Goal: Information Seeking & Learning: Learn about a topic

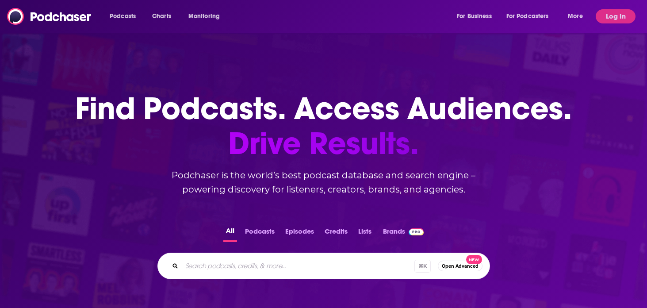
click at [280, 262] on input "Search podcasts, credits, & more..." at bounding box center [298, 266] width 233 height 14
type input "sublimely gothic"
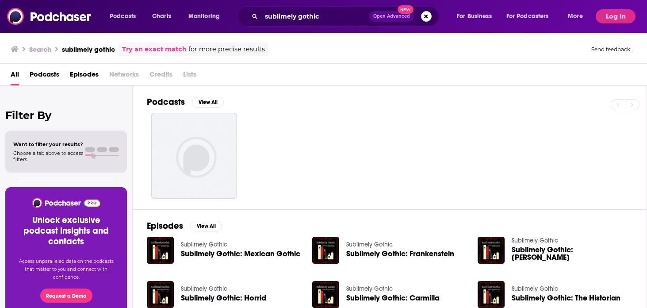
click at [215, 241] on link "Sublimely Gothic" at bounding box center [204, 245] width 46 height 8
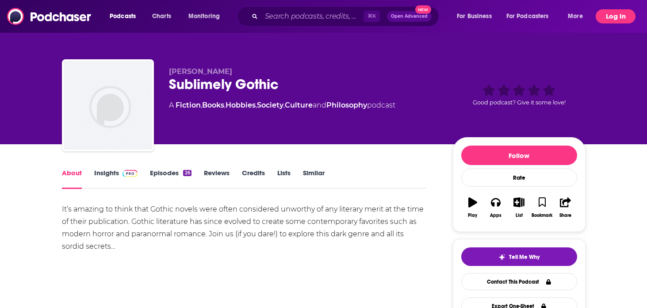
click at [610, 14] on button "Log In" at bounding box center [616, 16] width 40 height 14
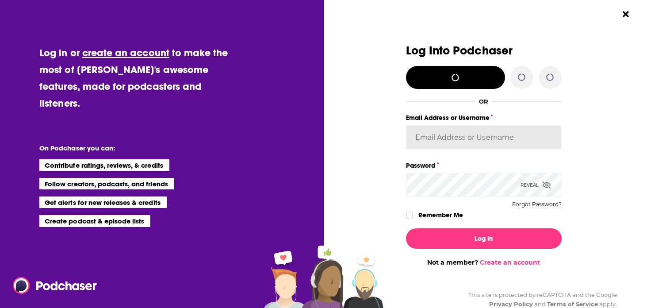
type input "bellagibb"
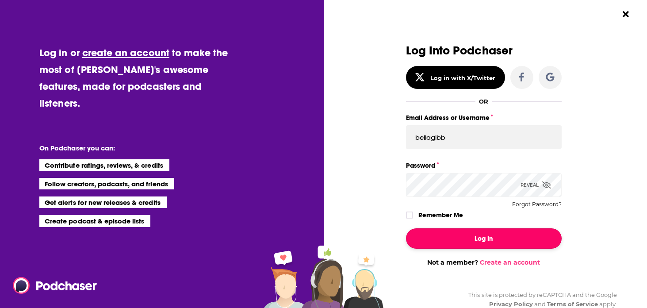
click at [462, 242] on button "Log In" at bounding box center [484, 238] width 156 height 20
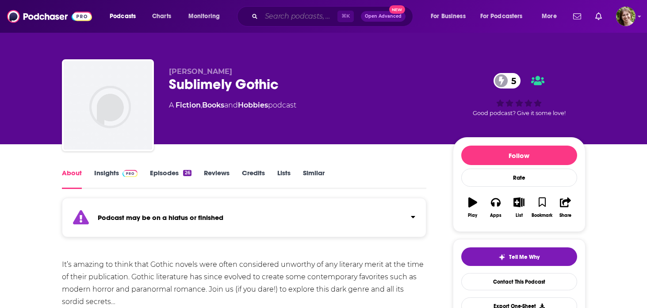
click at [282, 15] on input "Search podcasts, credits, & more..." at bounding box center [300, 16] width 76 height 14
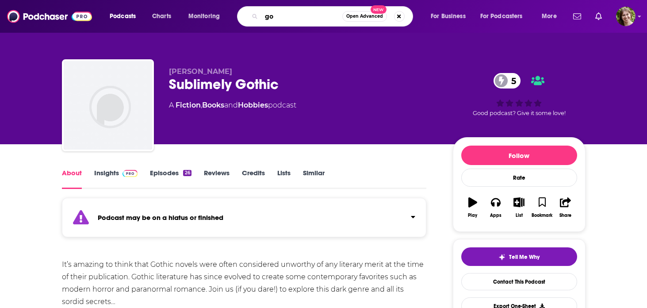
type input "g"
type input "[PERSON_NAME]"
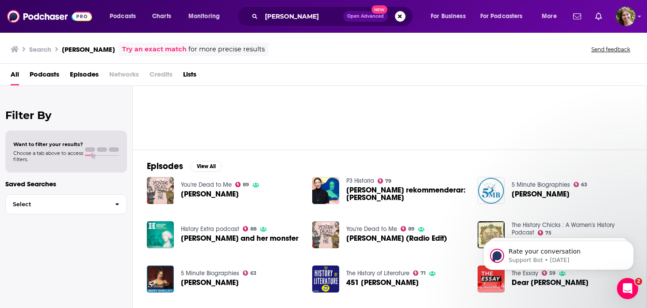
scroll to position [54, 0]
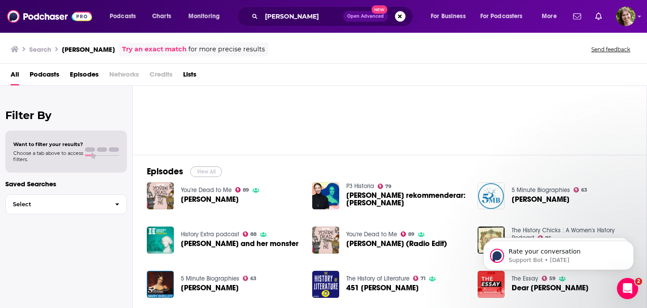
click at [211, 168] on button "View All" at bounding box center [206, 171] width 32 height 11
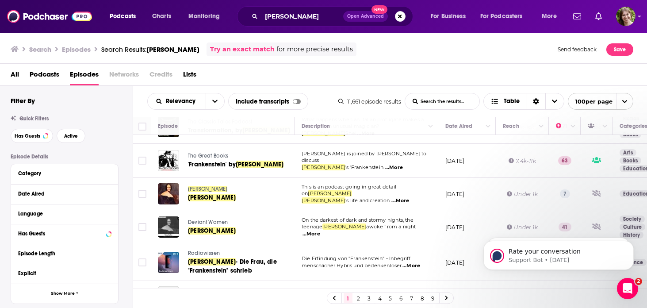
scroll to position [710, 0]
